Goal: Transaction & Acquisition: Purchase product/service

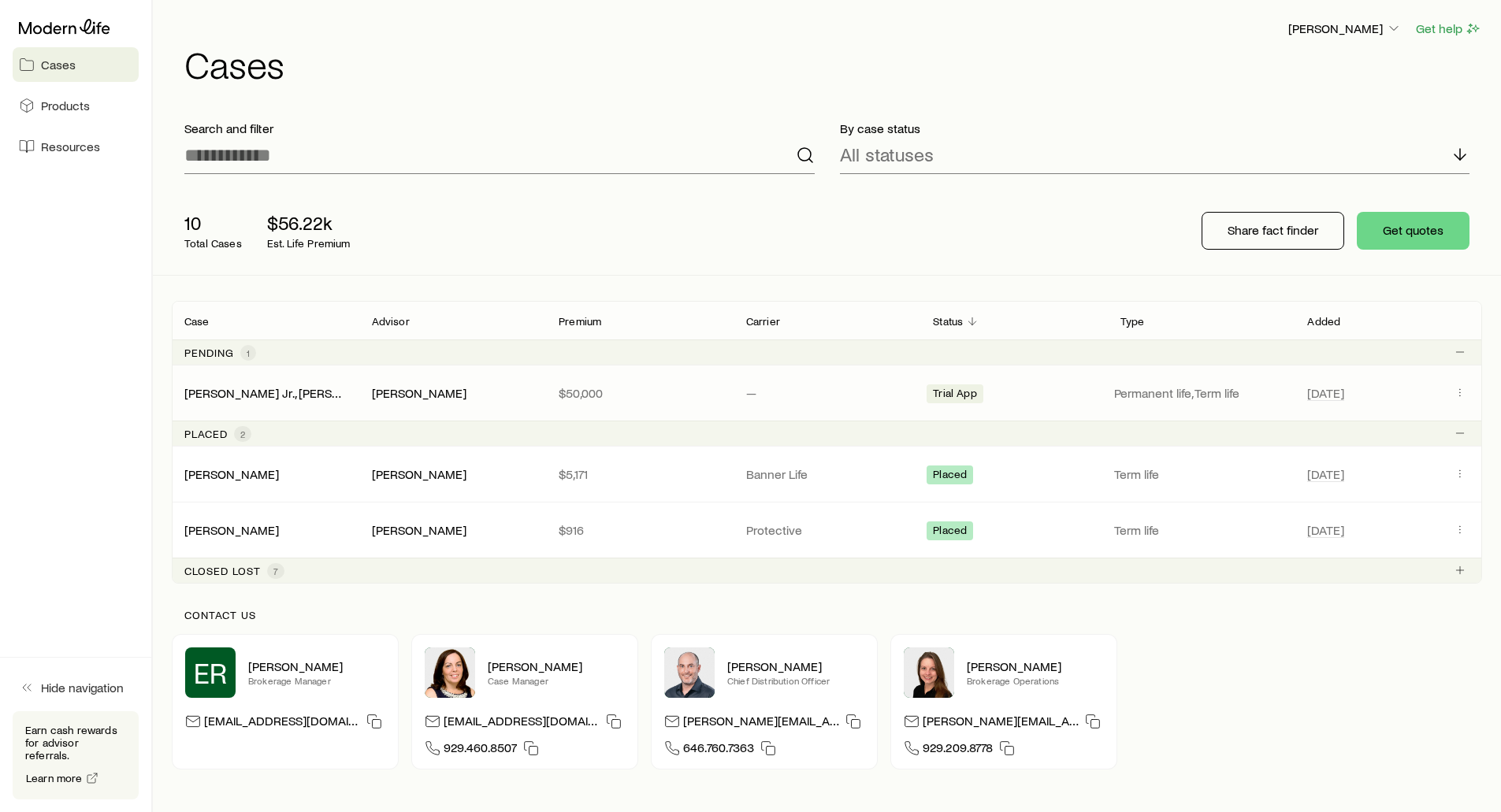
click at [304, 388] on div "[PERSON_NAME] Jr., [PERSON_NAME]" at bounding box center [265, 393] width 188 height 16
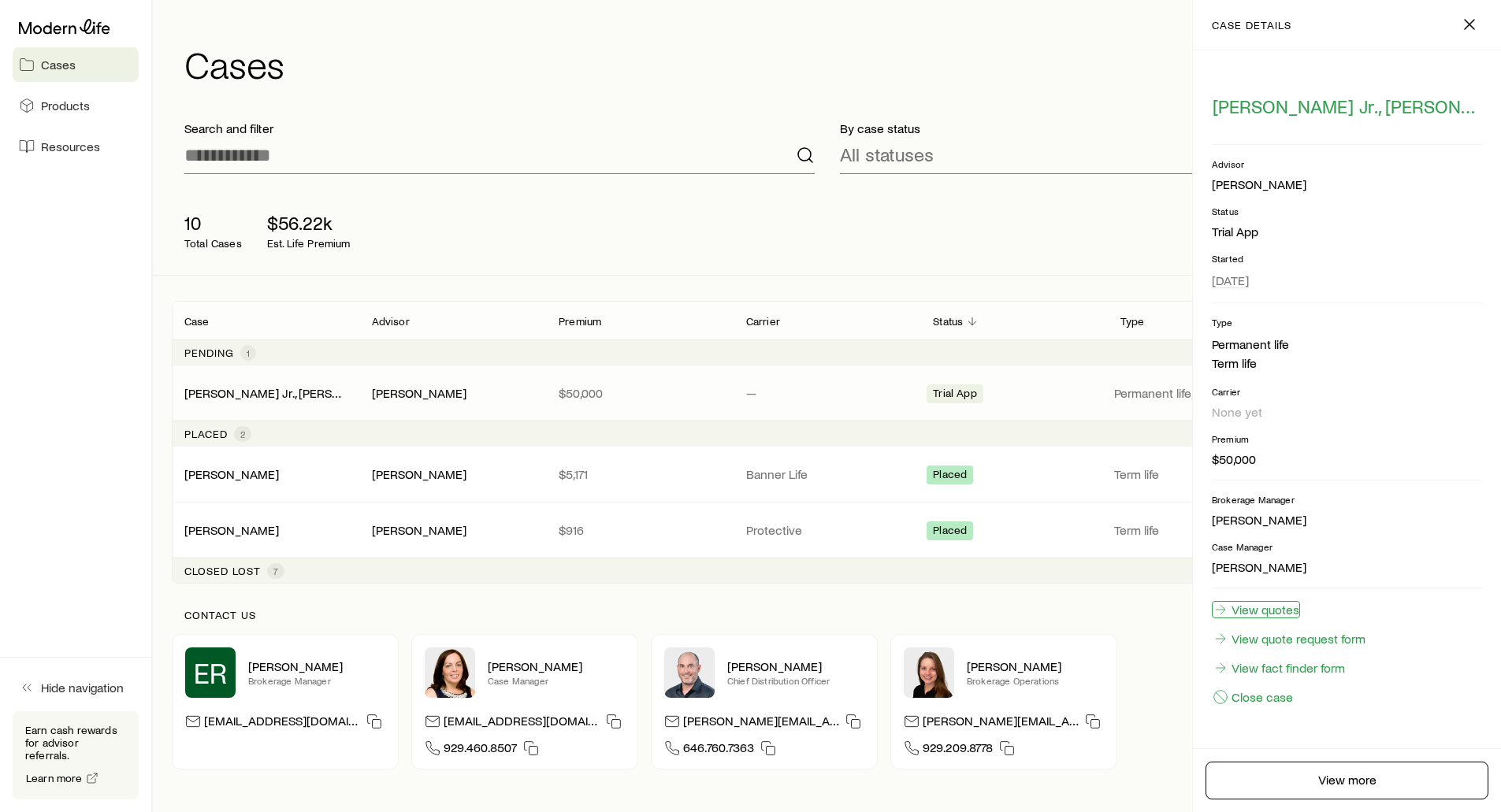
click at [1281, 607] on link "View quotes" at bounding box center [1256, 610] width 89 height 17
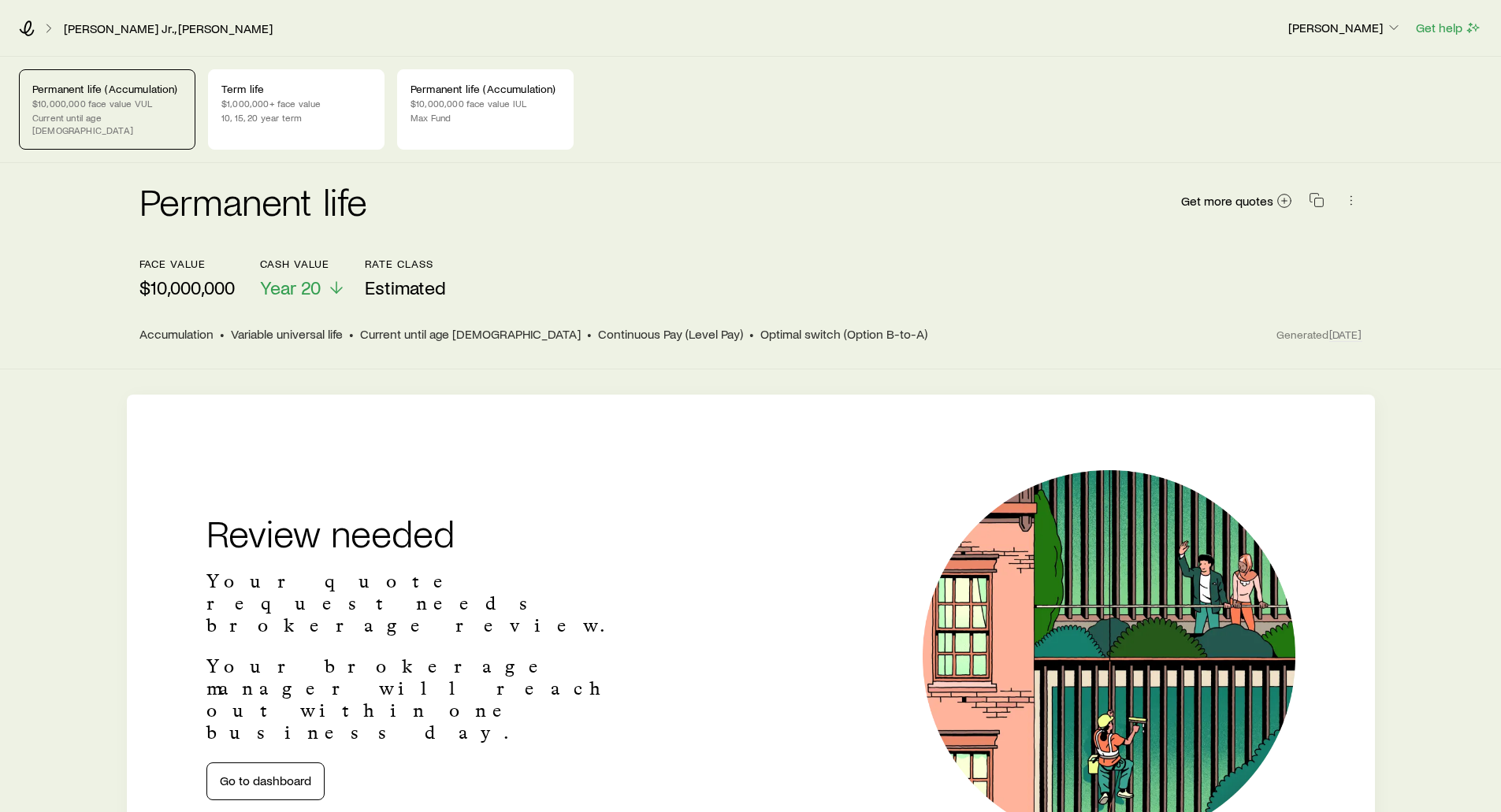
click at [64, 104] on p "$10,000,000 face value VUL" at bounding box center [107, 103] width 150 height 12
click at [316, 103] on p "$1,000,000+ face value" at bounding box center [296, 103] width 150 height 12
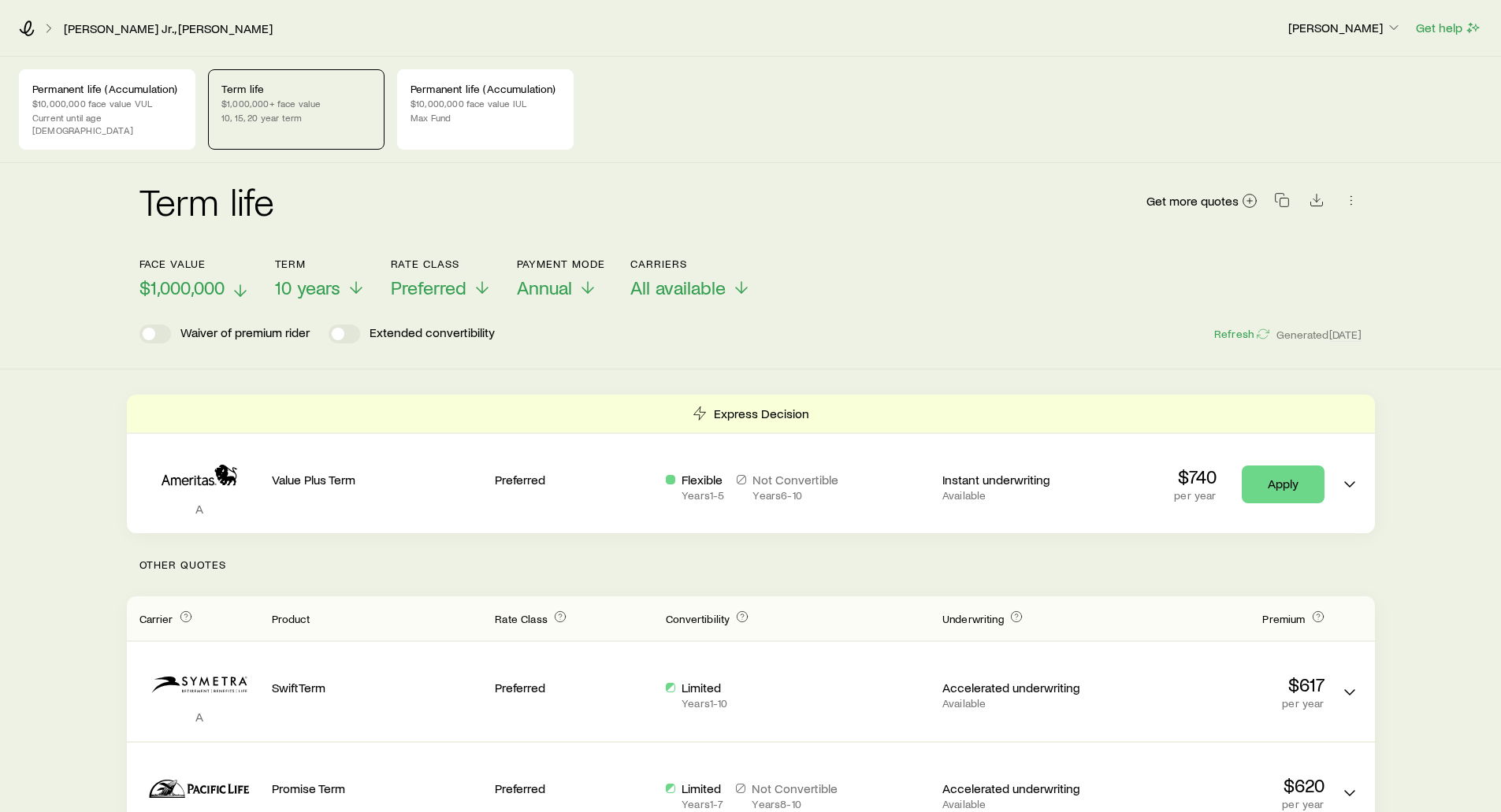
click at [242, 281] on icon at bounding box center [240, 291] width 19 height 19
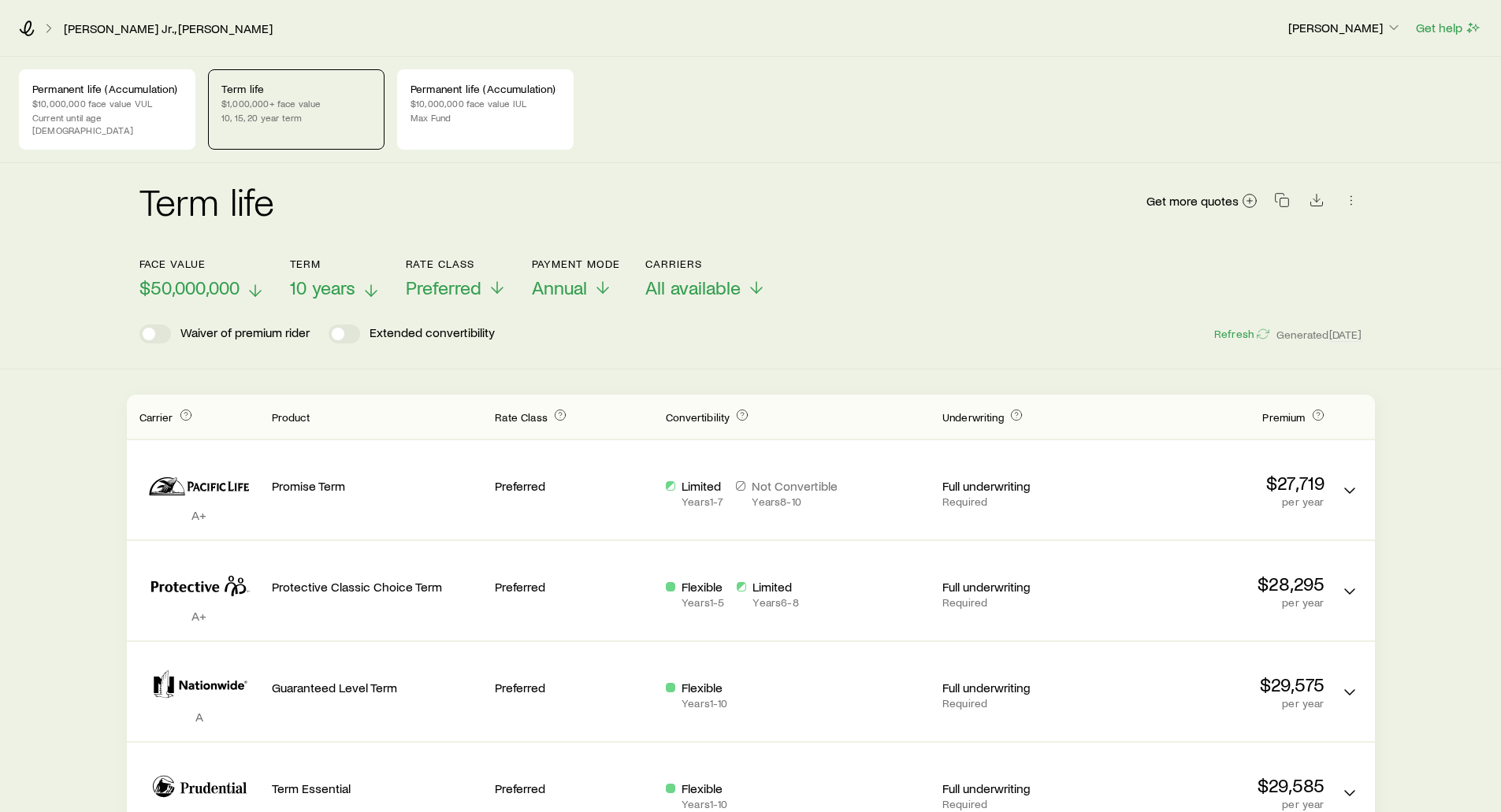
click at [365, 281] on icon at bounding box center [371, 291] width 19 height 19
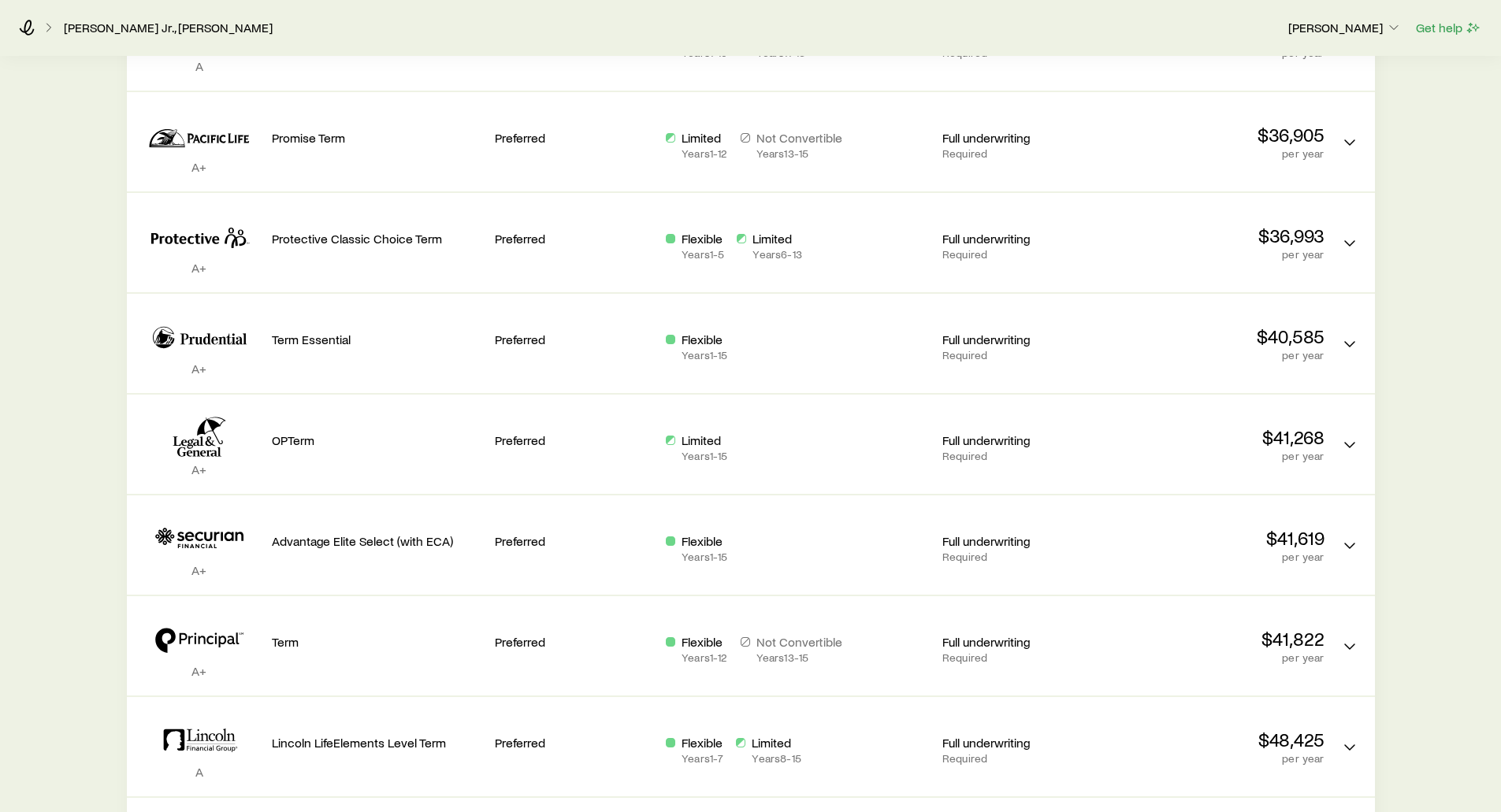
scroll to position [473, 0]
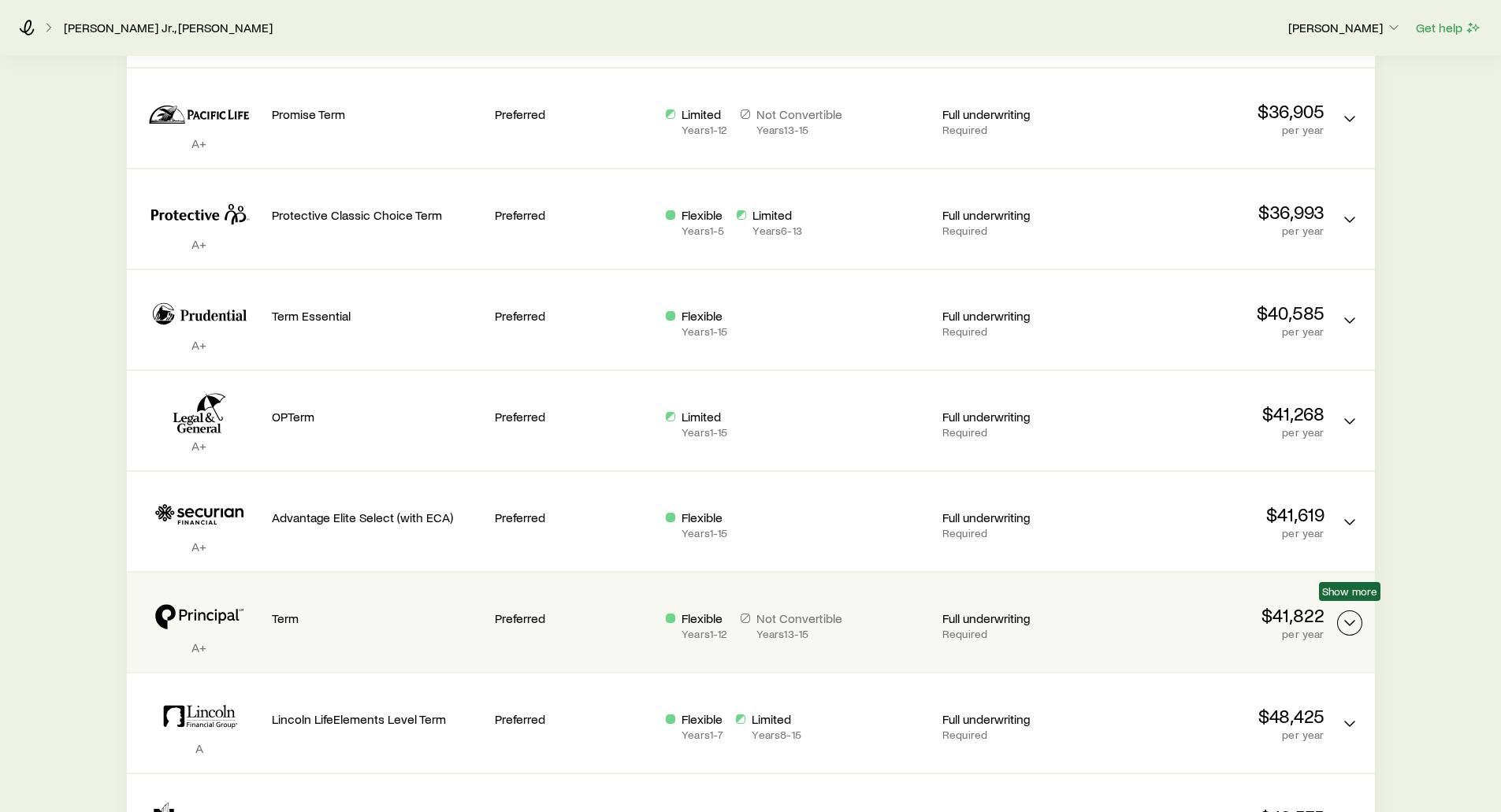
click at [1349, 614] on icon "Term quotes" at bounding box center [1350, 623] width 19 height 19
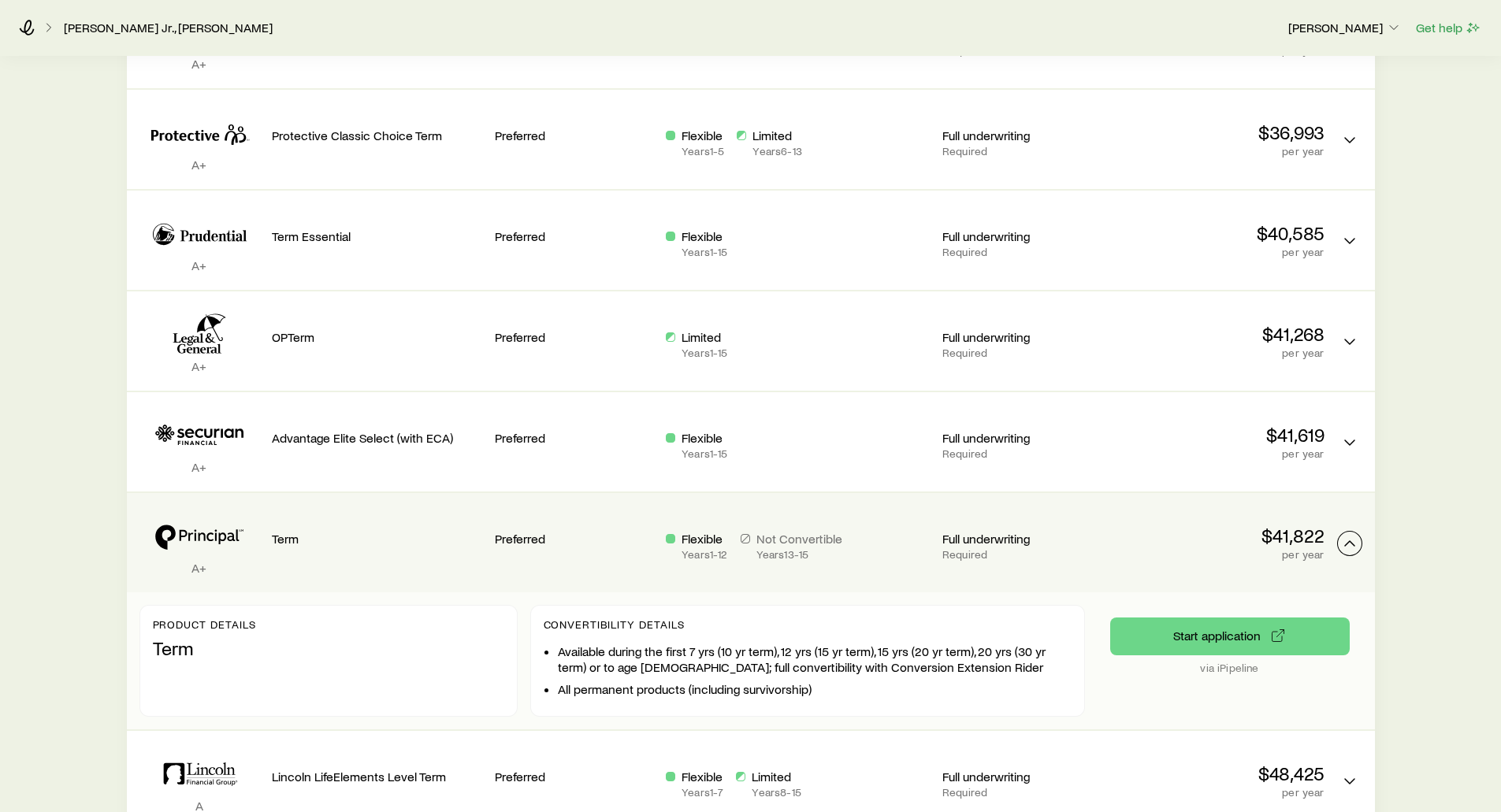
scroll to position [552, 0]
click at [1208, 622] on button "Start application" at bounding box center [1229, 638] width 239 height 38
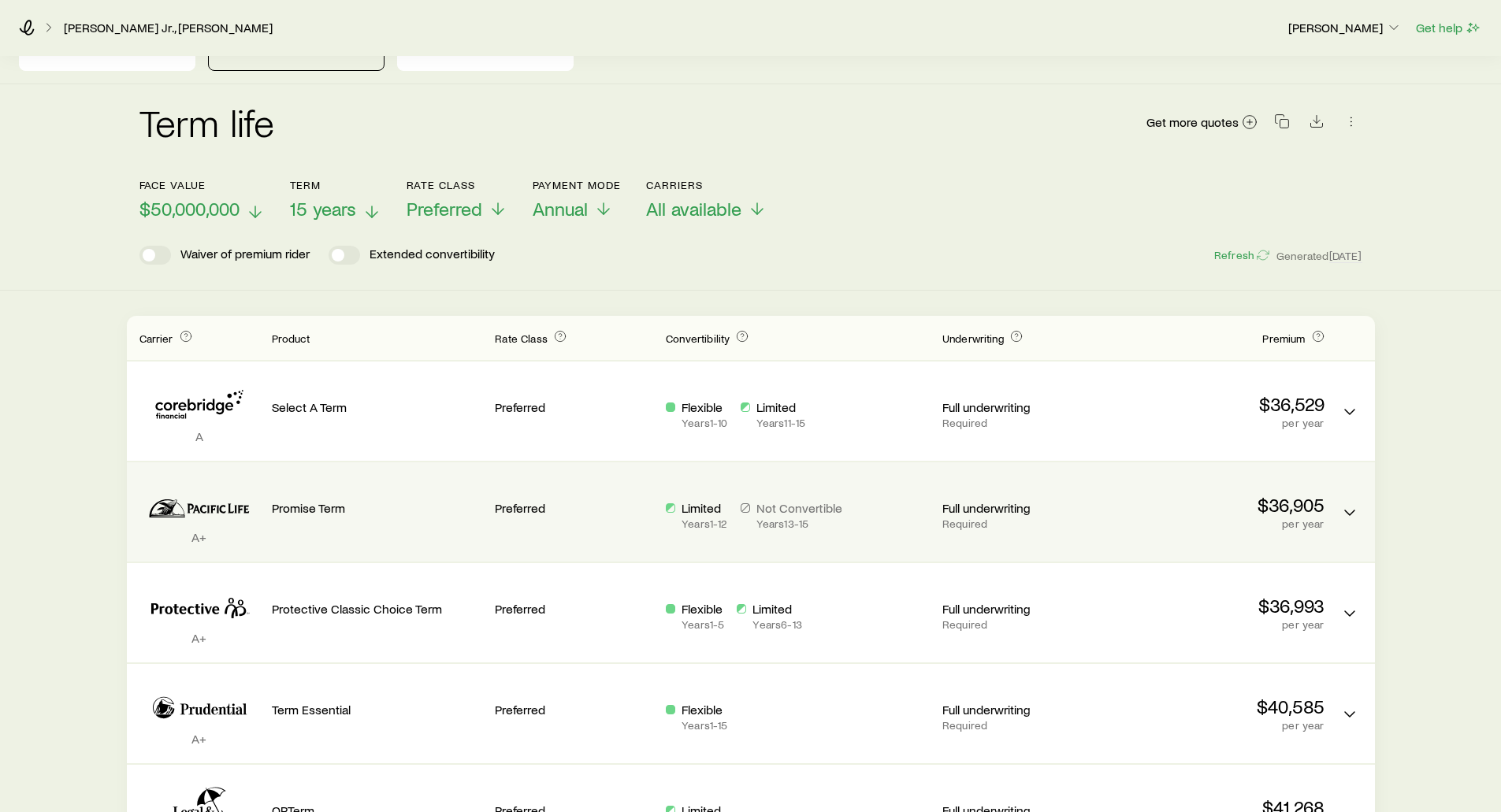
scroll to position [0, 0]
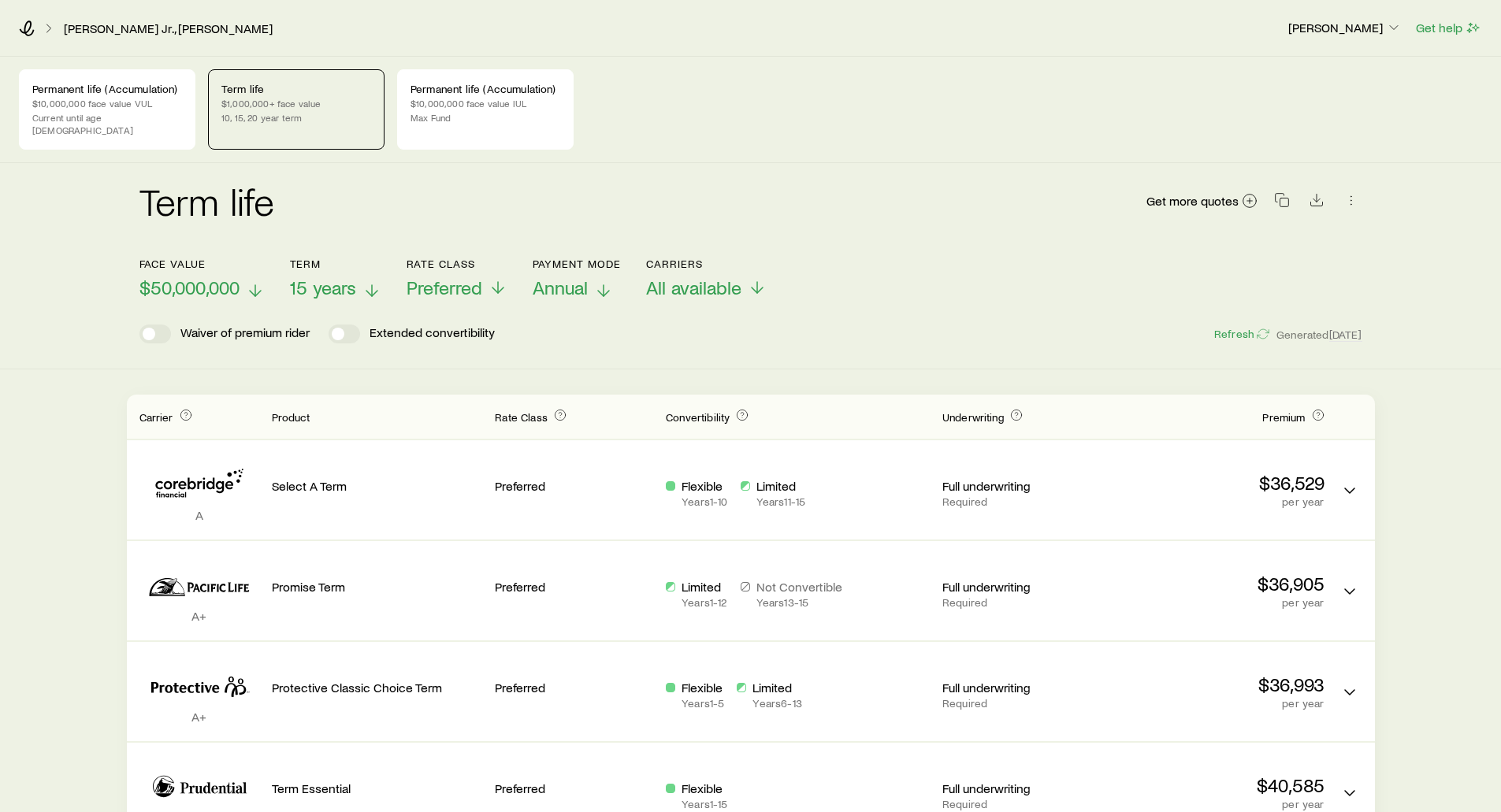
click at [572, 279] on span "Annual" at bounding box center [561, 287] width 55 height 22
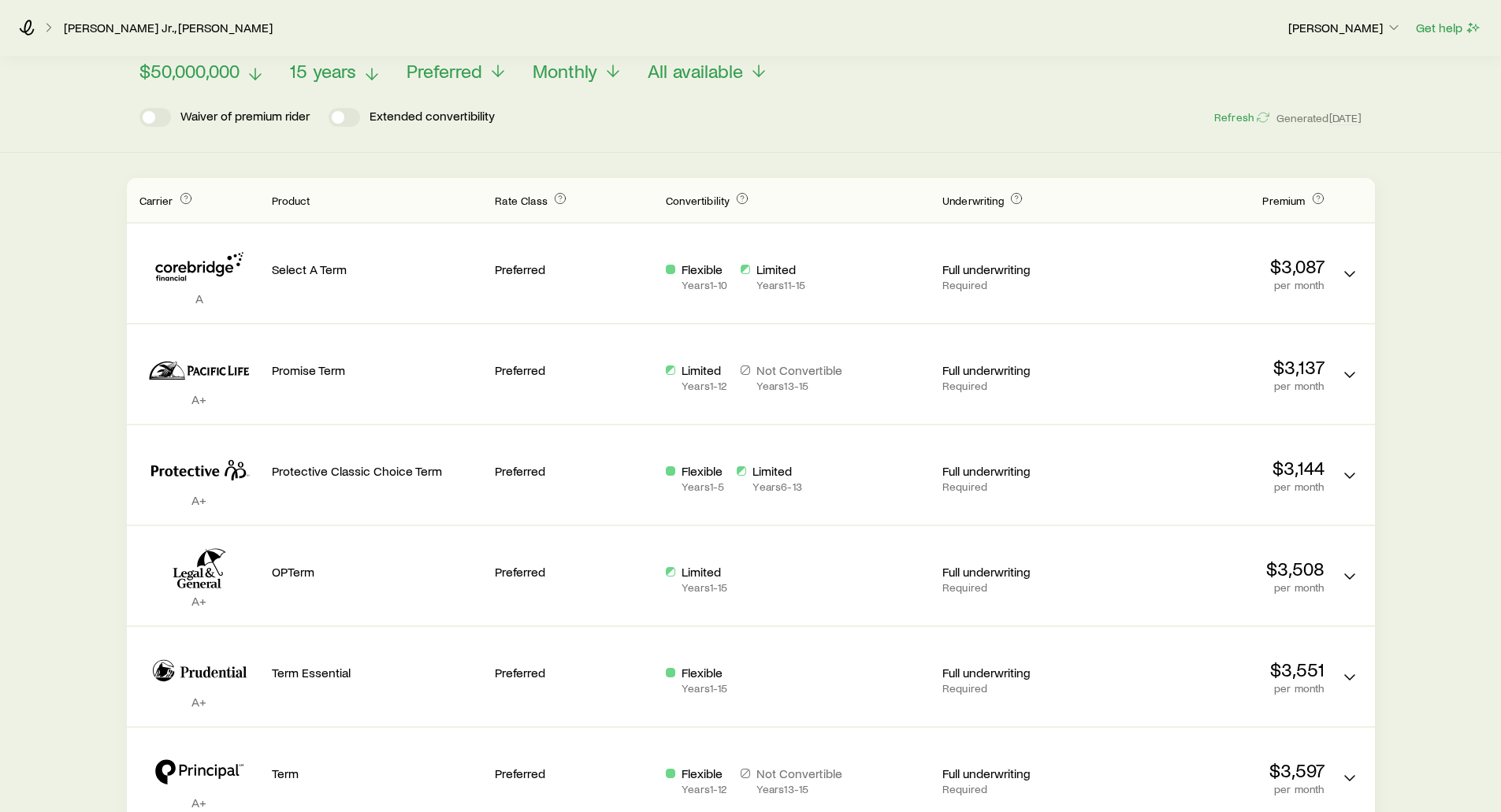
scroll to position [236, 0]
